Goal: Task Accomplishment & Management: Manage account settings

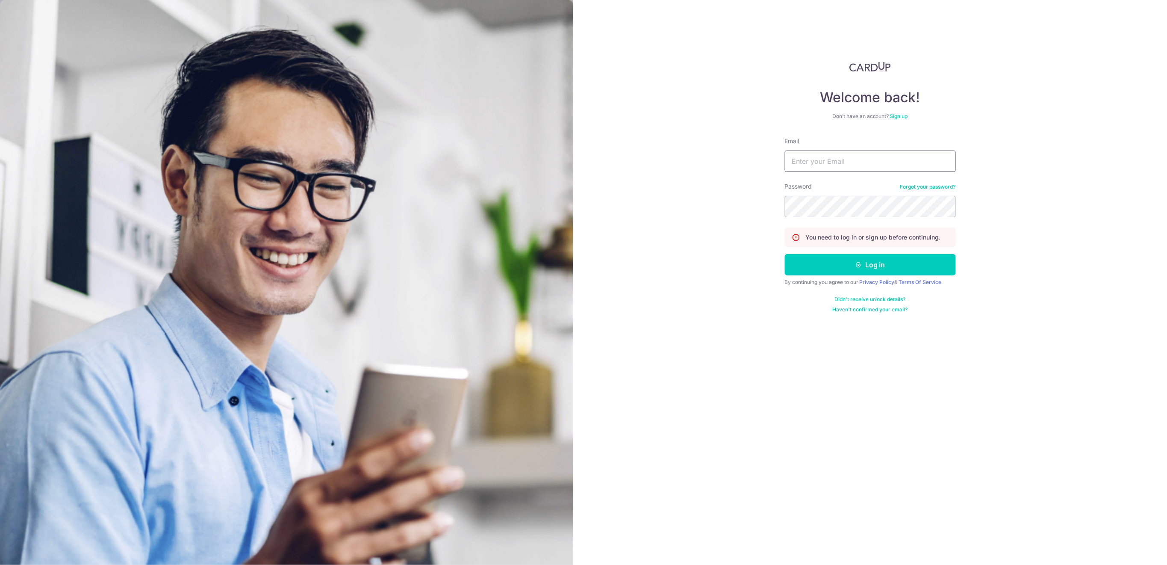
click at [855, 161] on input "Email" at bounding box center [870, 160] width 171 height 21
type input "[EMAIL_ADDRESS][DOMAIN_NAME]"
click at [911, 267] on button "Log in" at bounding box center [870, 264] width 171 height 21
